Goal: Task Accomplishment & Management: Complete application form

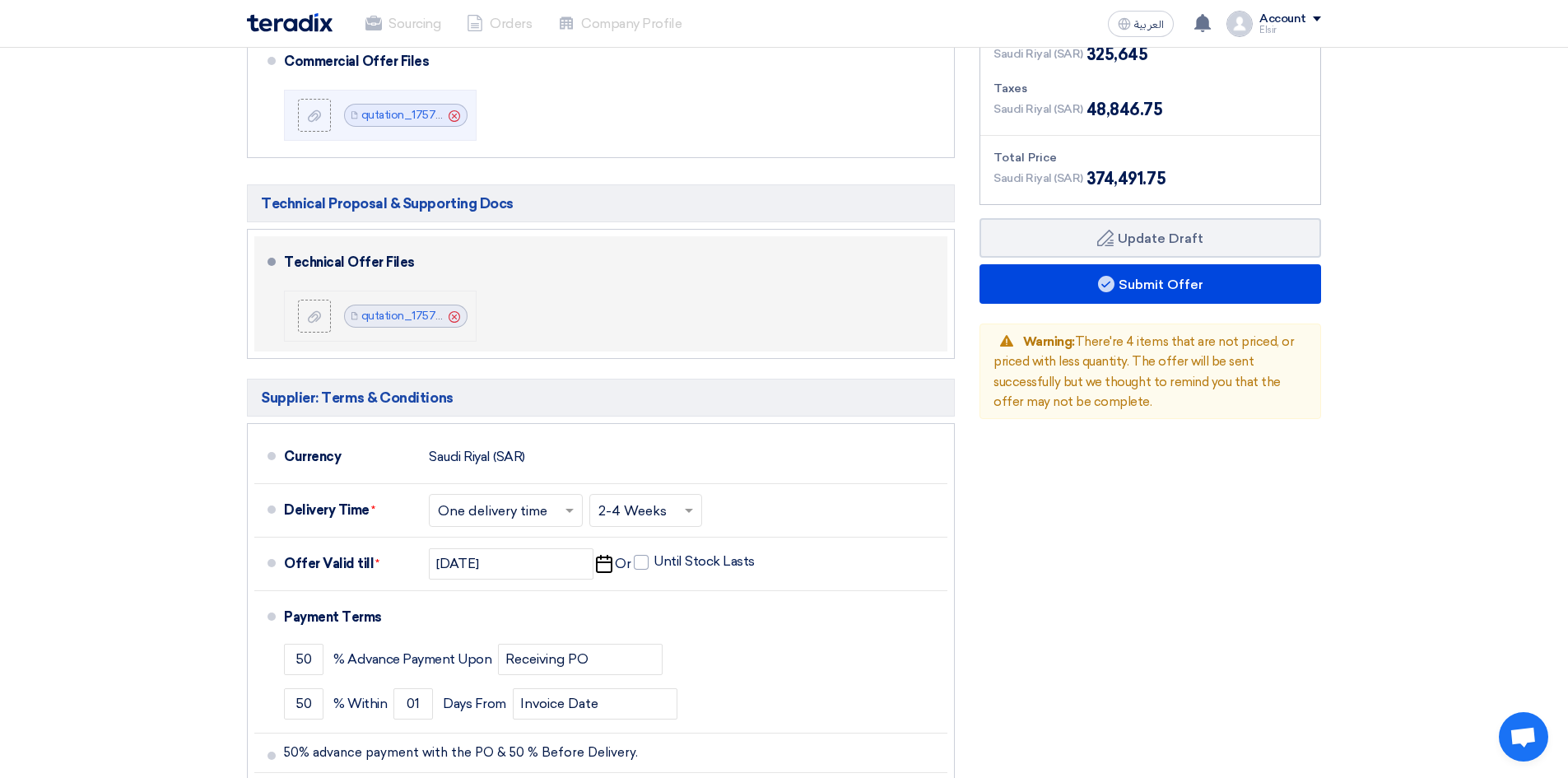
click at [457, 311] on icon "Cancel" at bounding box center [454, 316] width 11 height 11
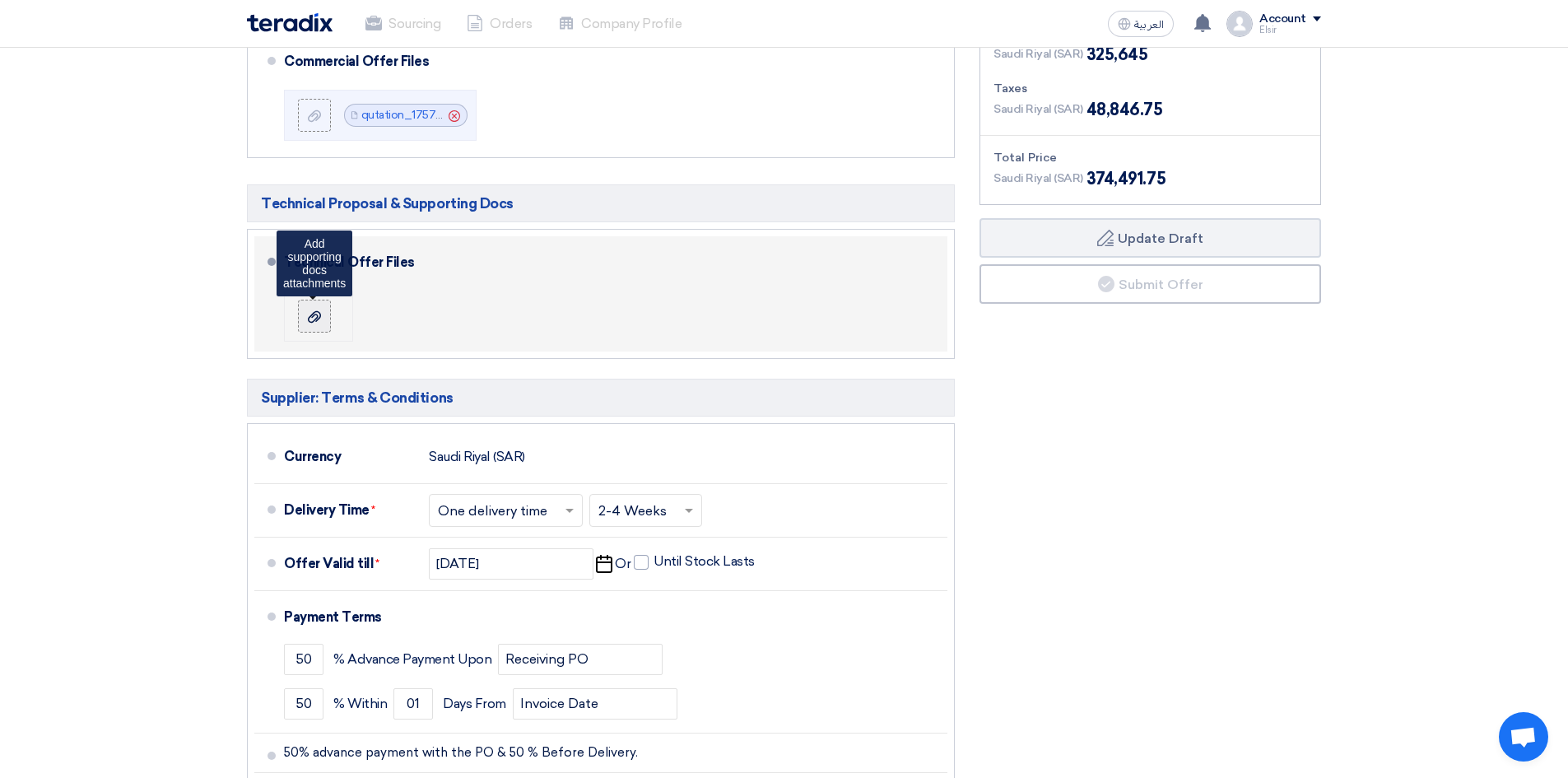
click at [318, 310] on icon at bounding box center [314, 316] width 13 height 13
click at [0, 0] on input "file" at bounding box center [0, 0] width 0 height 0
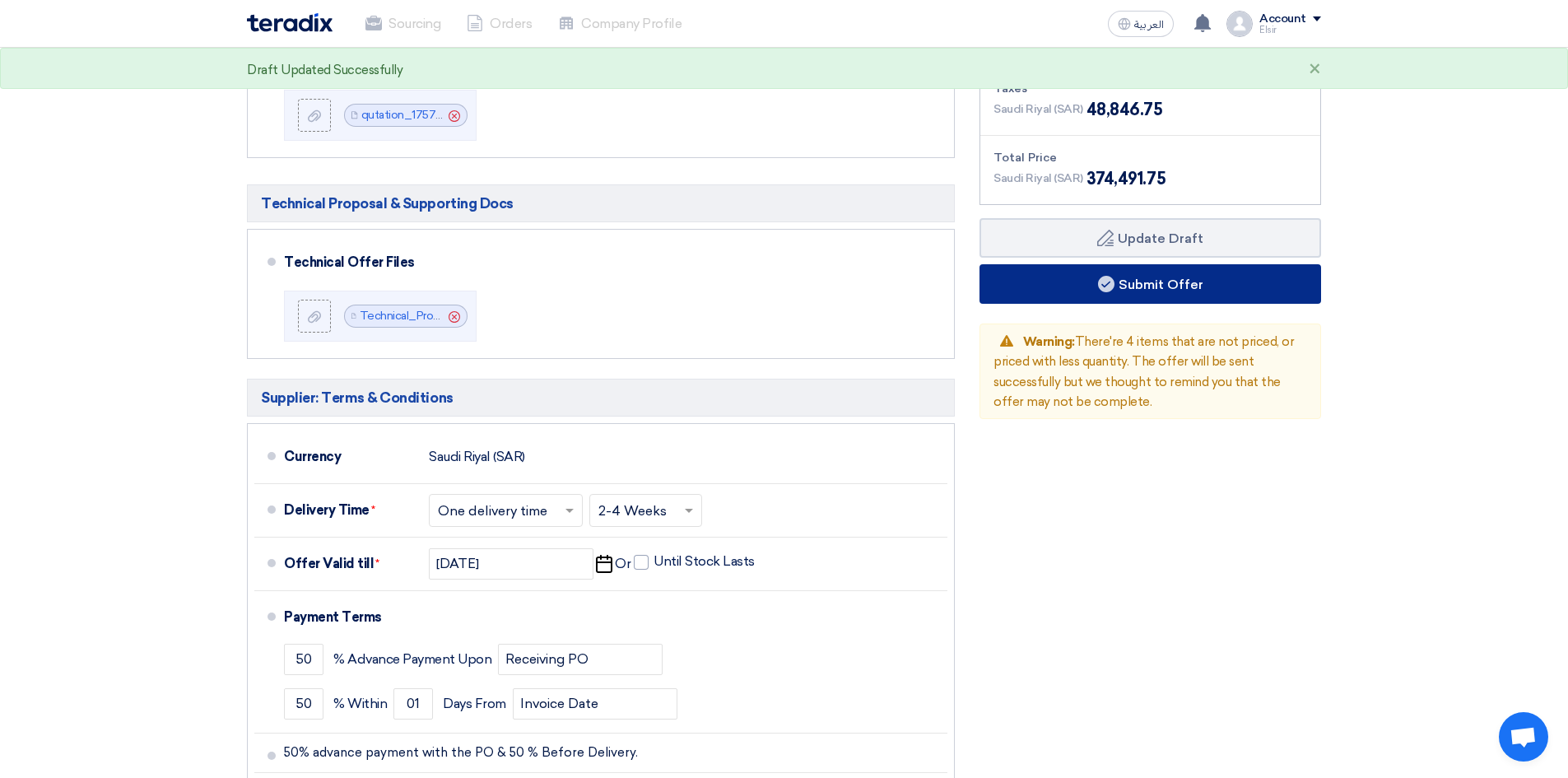
click at [1135, 264] on button "Submit Offer" at bounding box center [1150, 284] width 342 height 40
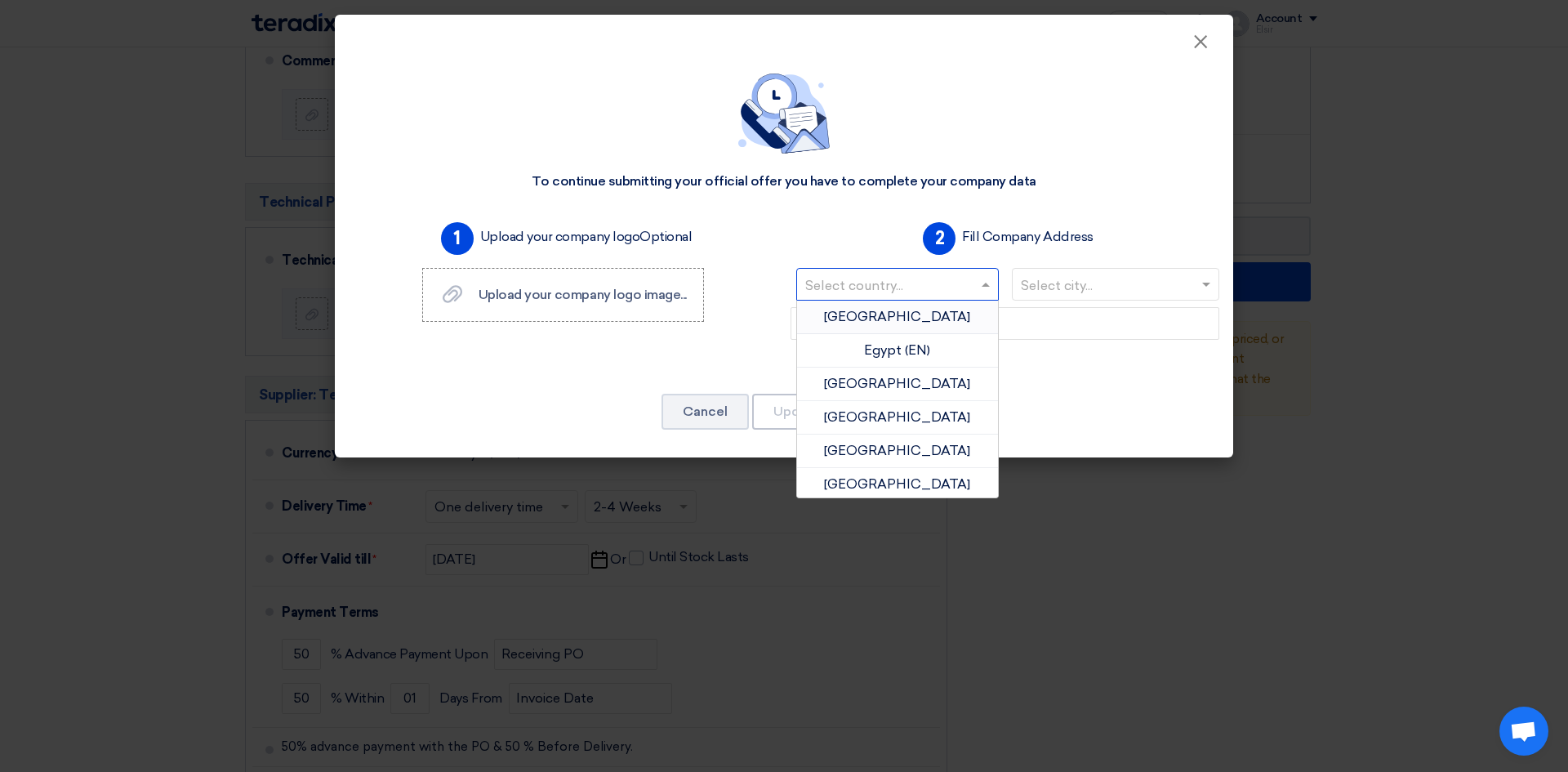
click at [987, 290] on span at bounding box center [988, 284] width 21 height 20
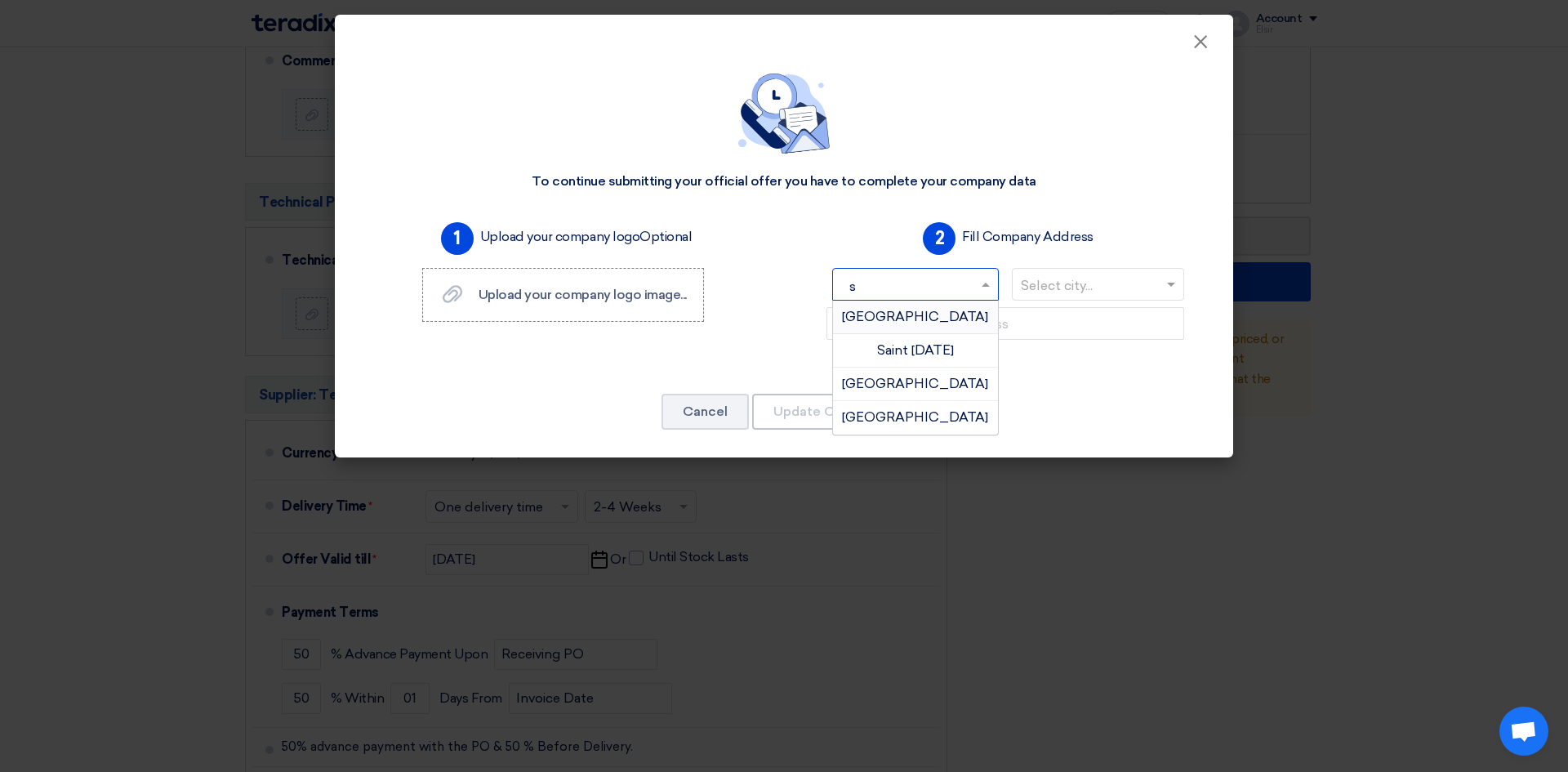
type input "sa"
click at [915, 417] on span "[GEOGRAPHIC_DATA]" at bounding box center [915, 417] width 147 height 15
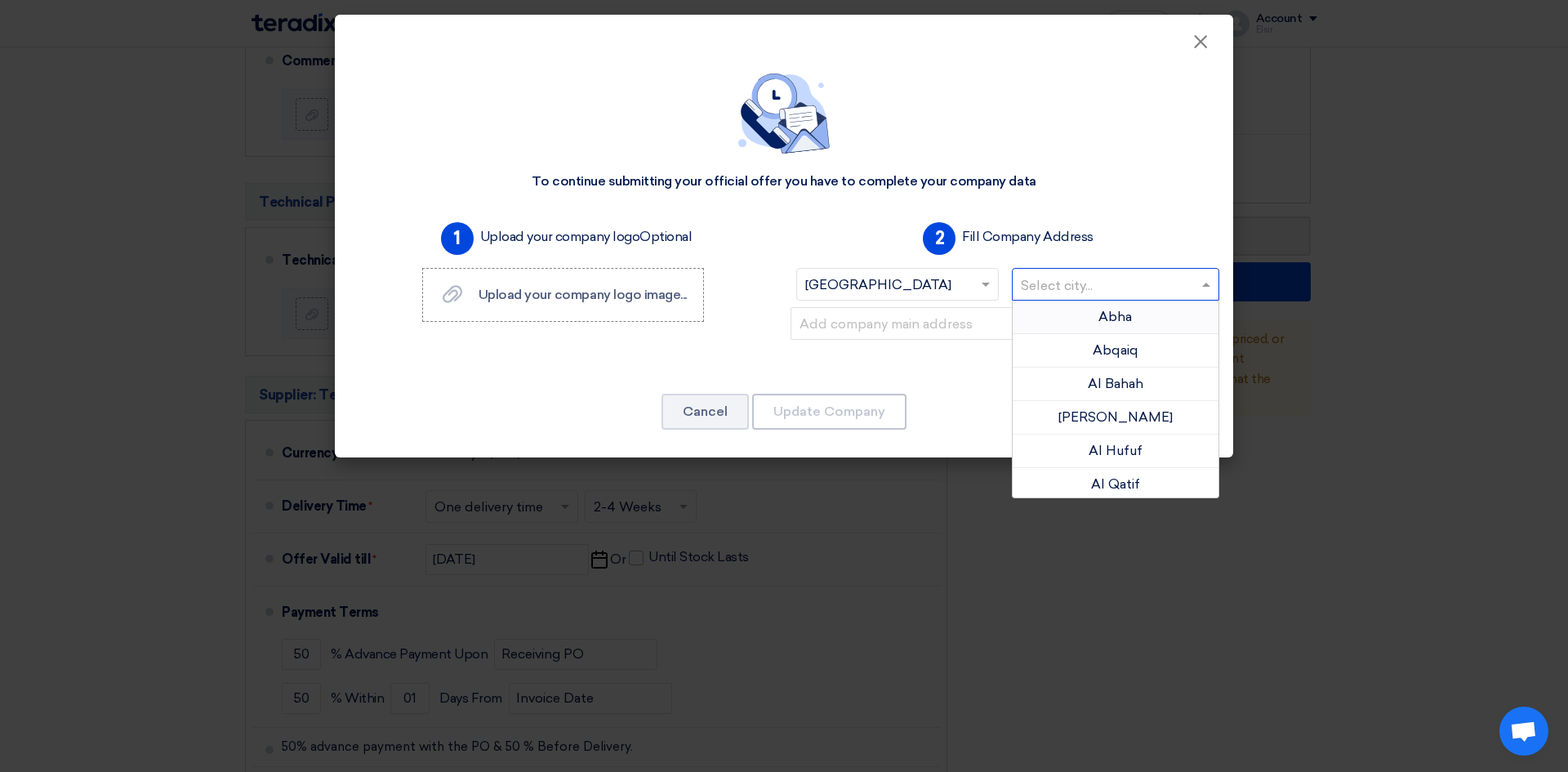
click at [1207, 278] on span at bounding box center [1208, 284] width 21 height 20
click at [1087, 278] on input "al" at bounding box center [1108, 285] width 174 height 27
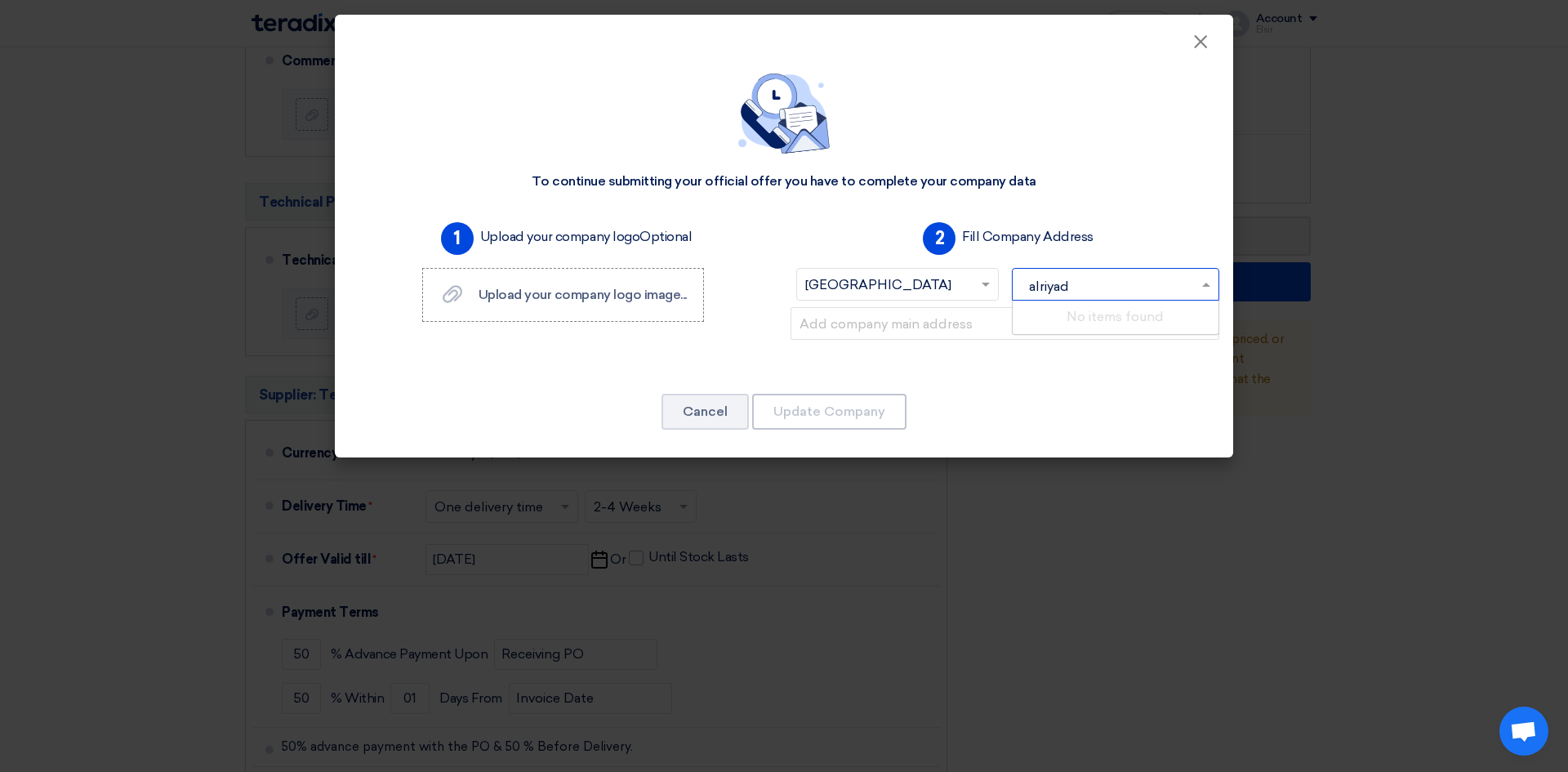
type input "alriyadh"
click at [905, 327] on input "text" at bounding box center [1005, 323] width 428 height 33
click at [1200, 290] on span at bounding box center [1208, 284] width 21 height 20
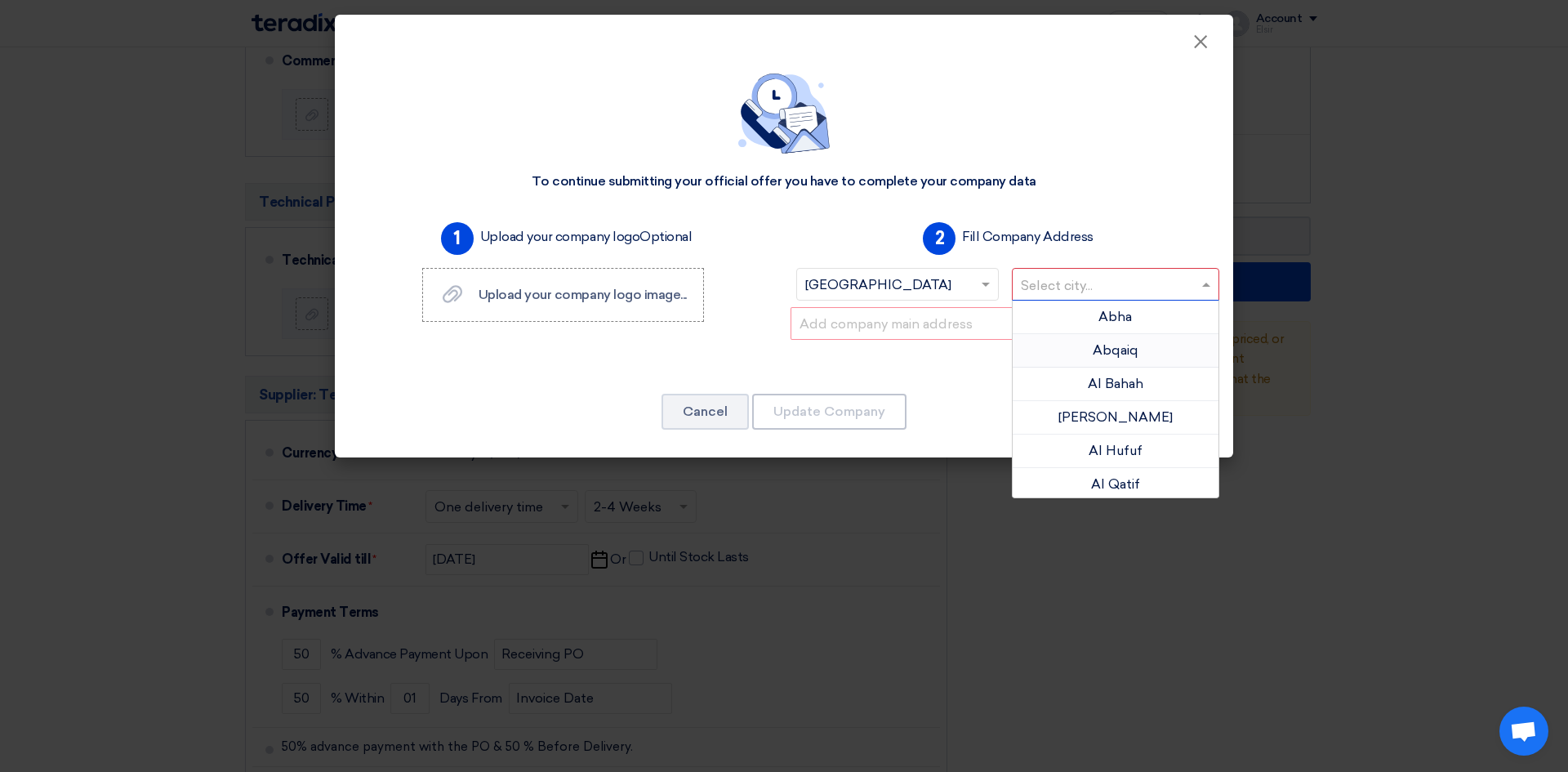
click at [1138, 353] on div "Abqaiq" at bounding box center [1116, 350] width 206 height 33
type input "r"
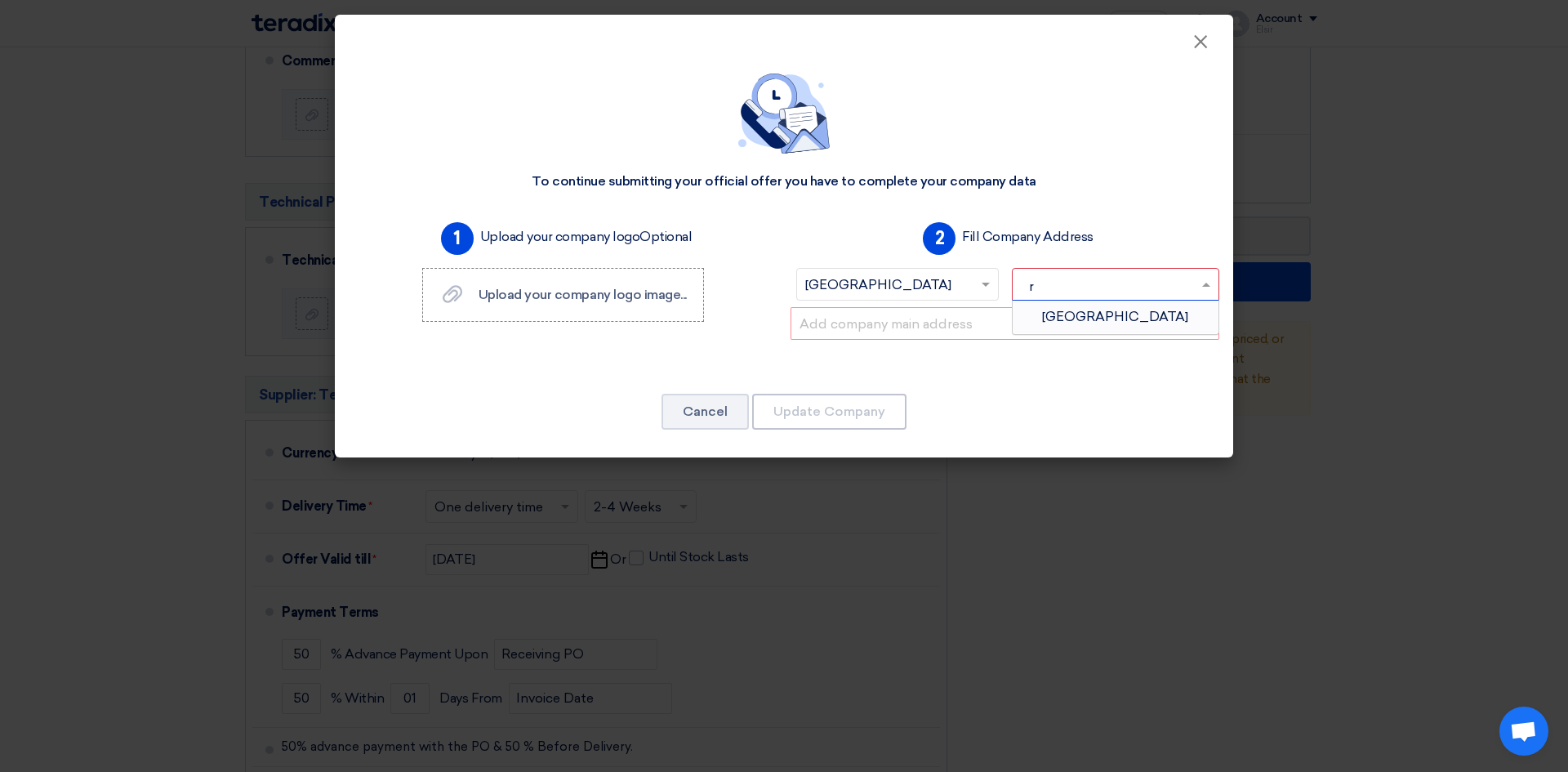
type input "ri"
click at [1110, 308] on span "[GEOGRAPHIC_DATA]" at bounding box center [1115, 316] width 147 height 15
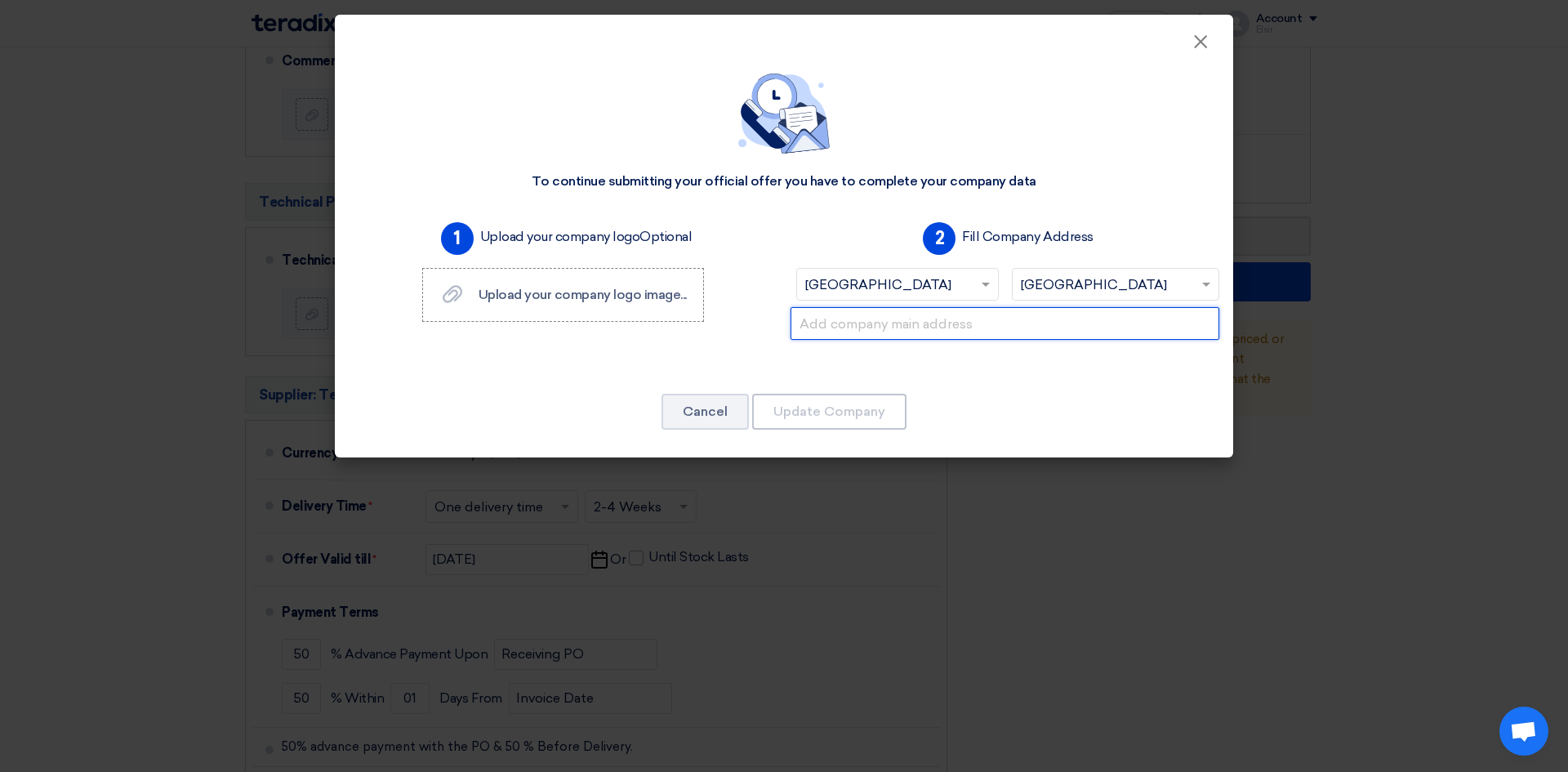
click at [883, 320] on input "text" at bounding box center [1005, 323] width 428 height 33
type input "[PERSON_NAME][GEOGRAPHIC_DATA]"
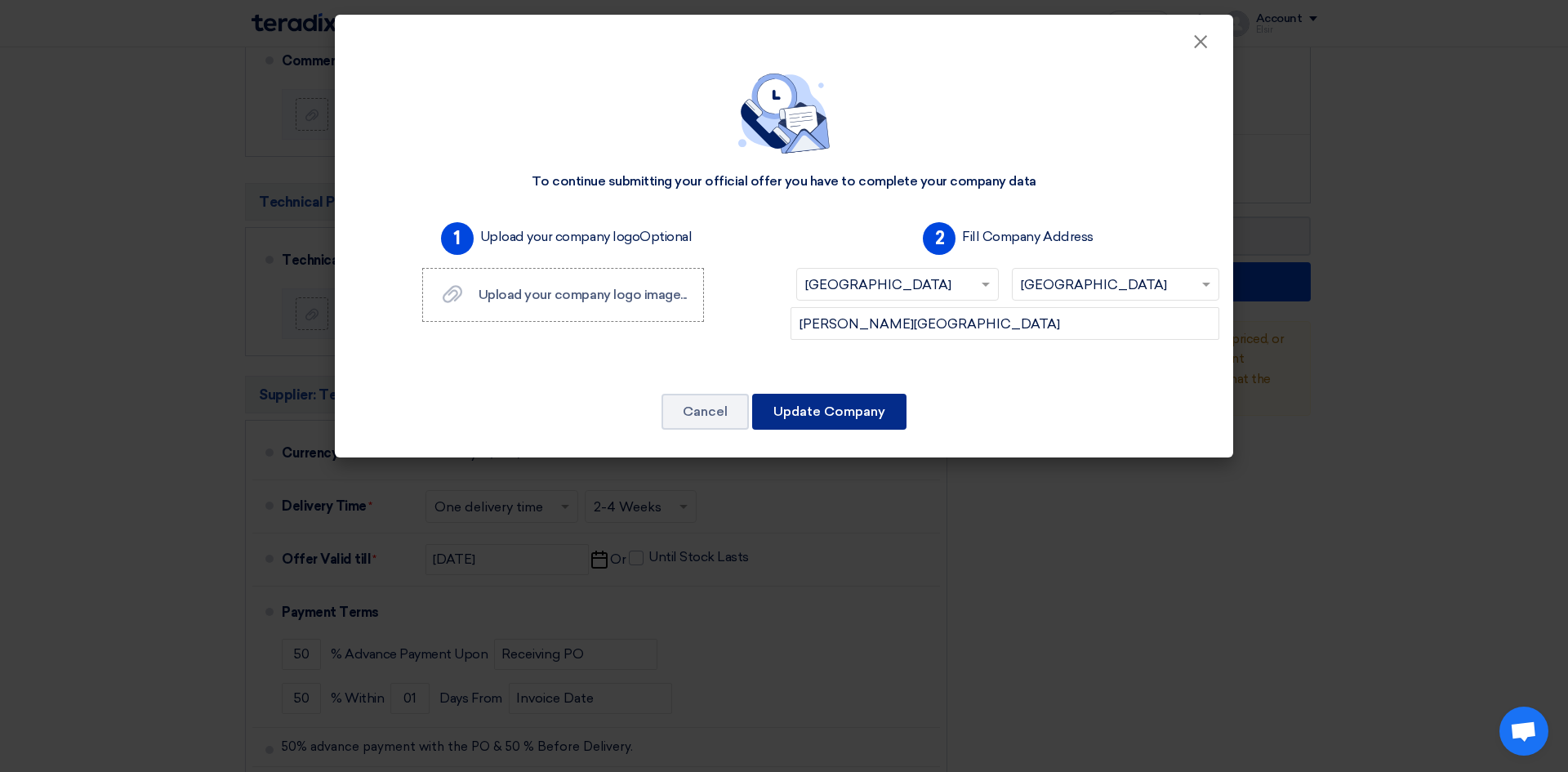
click at [846, 404] on button "Update Company" at bounding box center [829, 411] width 154 height 36
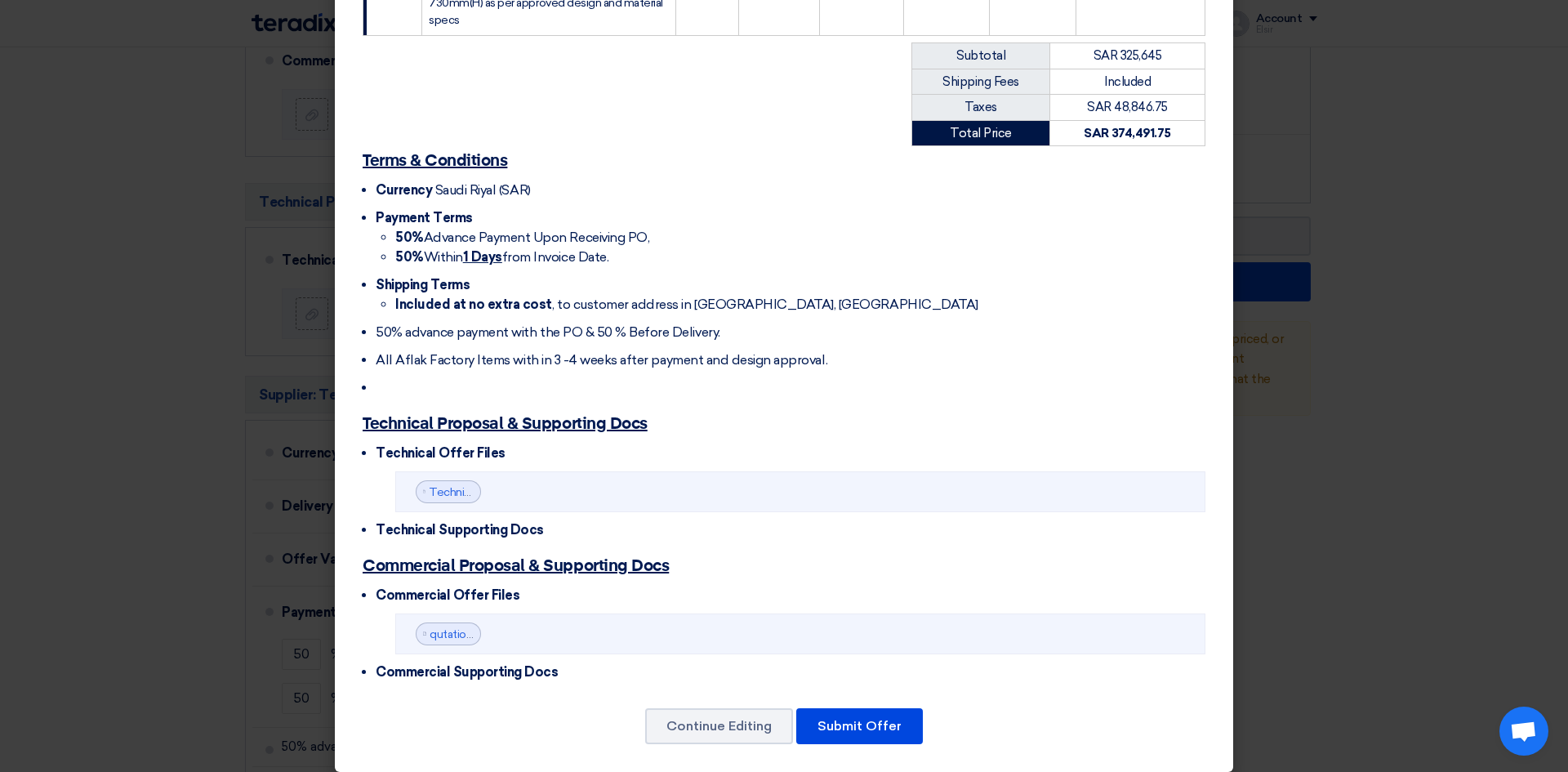
scroll to position [2391, 0]
click at [900, 709] on button "Submit Offer" at bounding box center [859, 727] width 127 height 36
